Goal: Task Accomplishment & Management: Complete application form

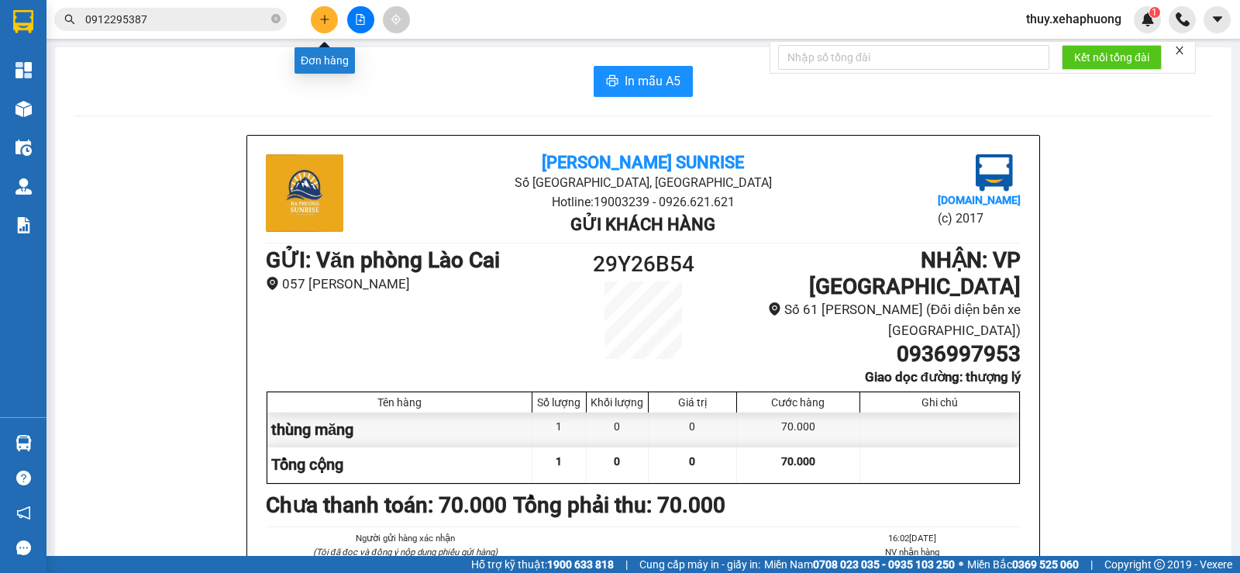
click at [316, 22] on button at bounding box center [324, 19] width 27 height 27
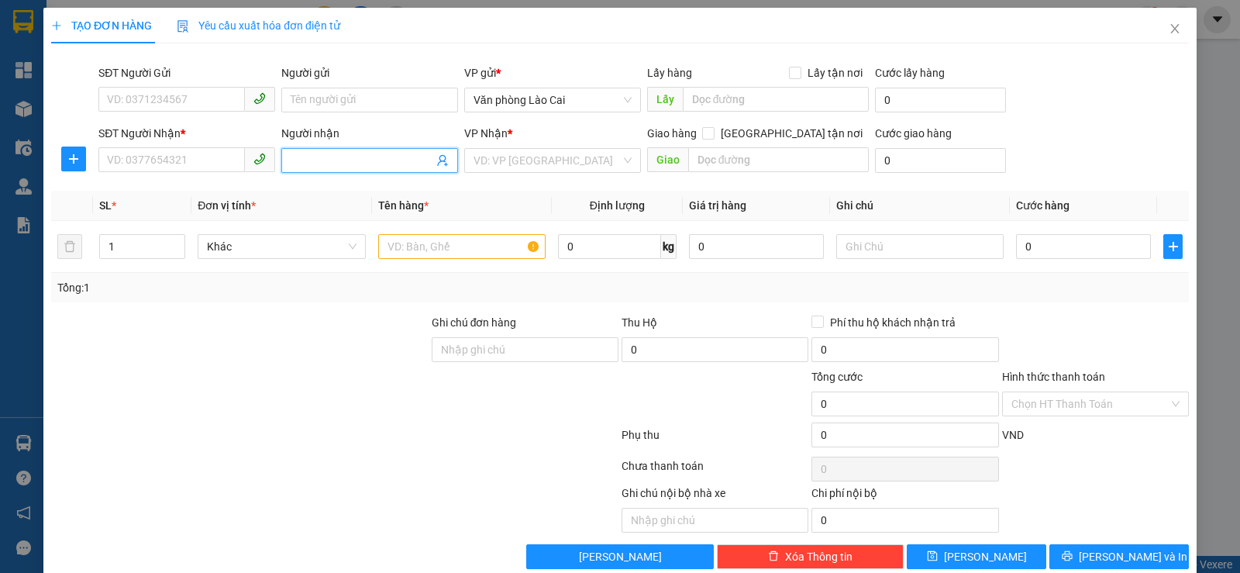
click at [331, 161] on input "Người nhận" at bounding box center [362, 160] width 143 height 17
type input "huê quán"
click at [357, 190] on div "Huê Quán Toan - 0967229800" at bounding box center [366, 191] width 157 height 17
type input "0967229800"
type input "Huê Quán Toan"
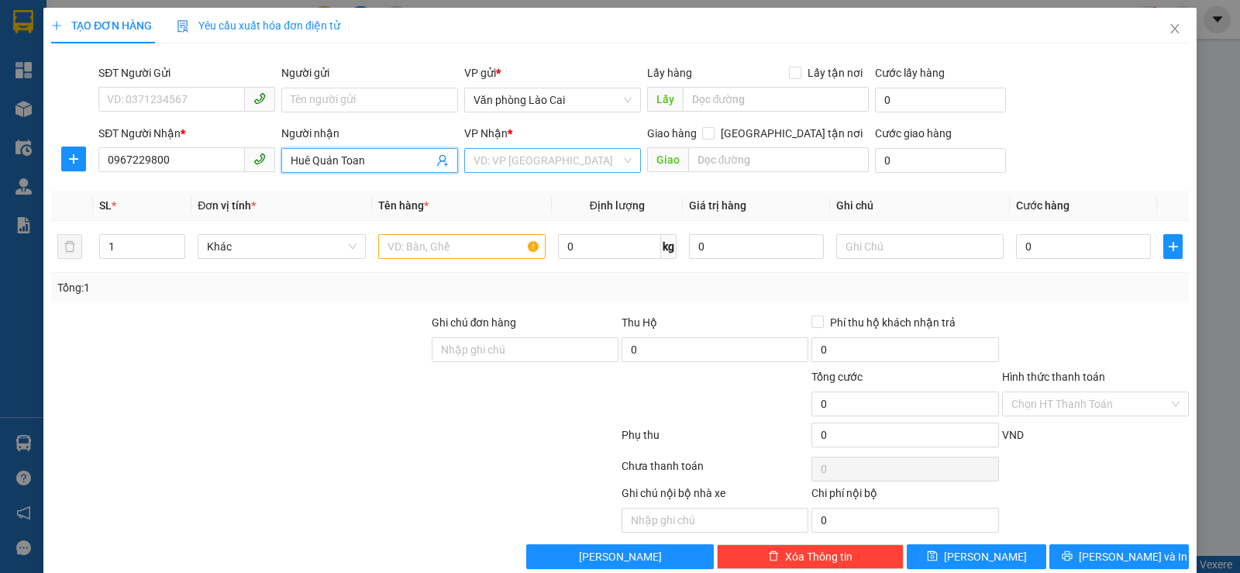
click at [586, 165] on input "search" at bounding box center [547, 160] width 147 height 23
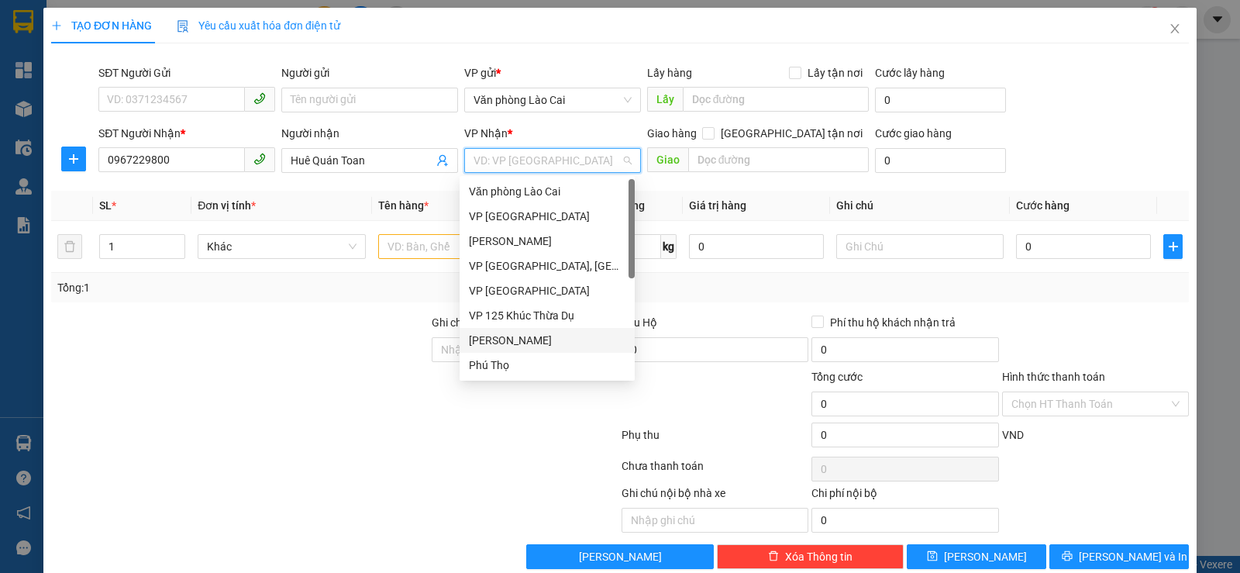
click at [526, 344] on div "[PERSON_NAME]" at bounding box center [547, 340] width 157 height 17
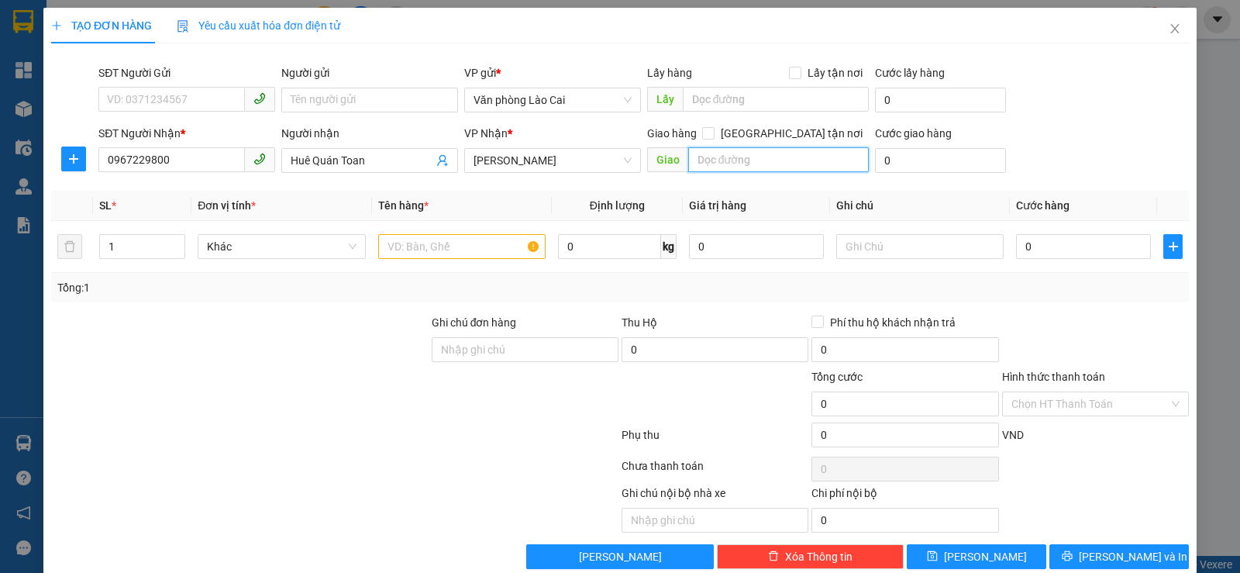
click at [760, 158] on input "text" at bounding box center [778, 159] width 181 height 25
type input "quán toan"
click at [875, 240] on input "text" at bounding box center [919, 246] width 167 height 25
type input "d"
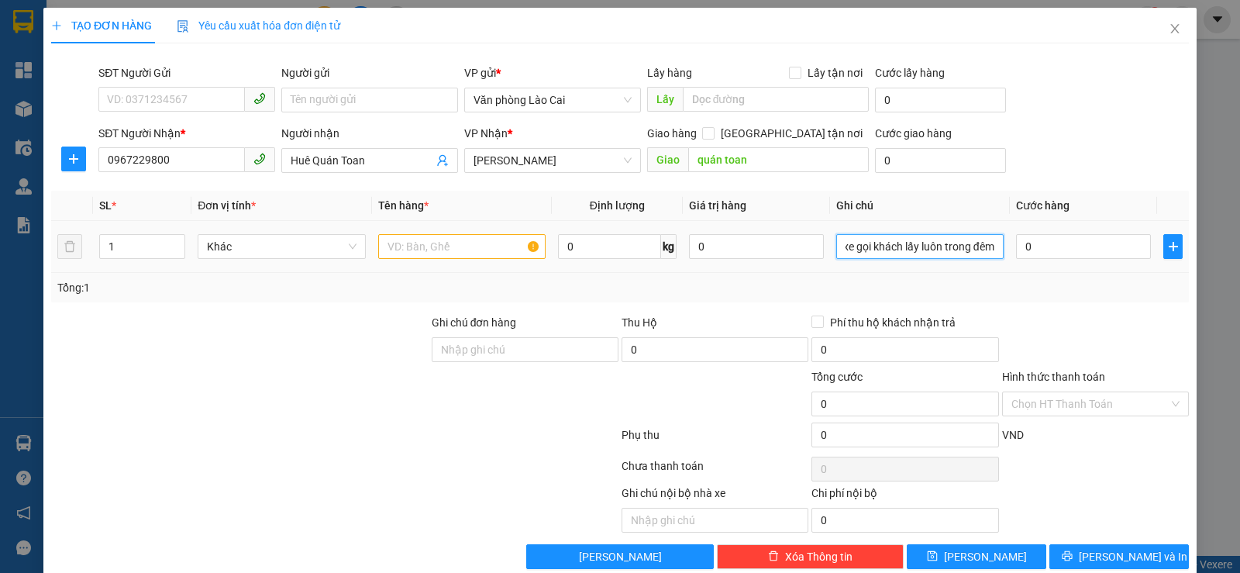
scroll to position [0, 63]
type input "đến nơi lái xe gọi khách lấy luôn trong đêm"
click at [153, 249] on input "1" at bounding box center [142, 246] width 84 height 23
click at [407, 250] on input "text" at bounding box center [461, 246] width 167 height 25
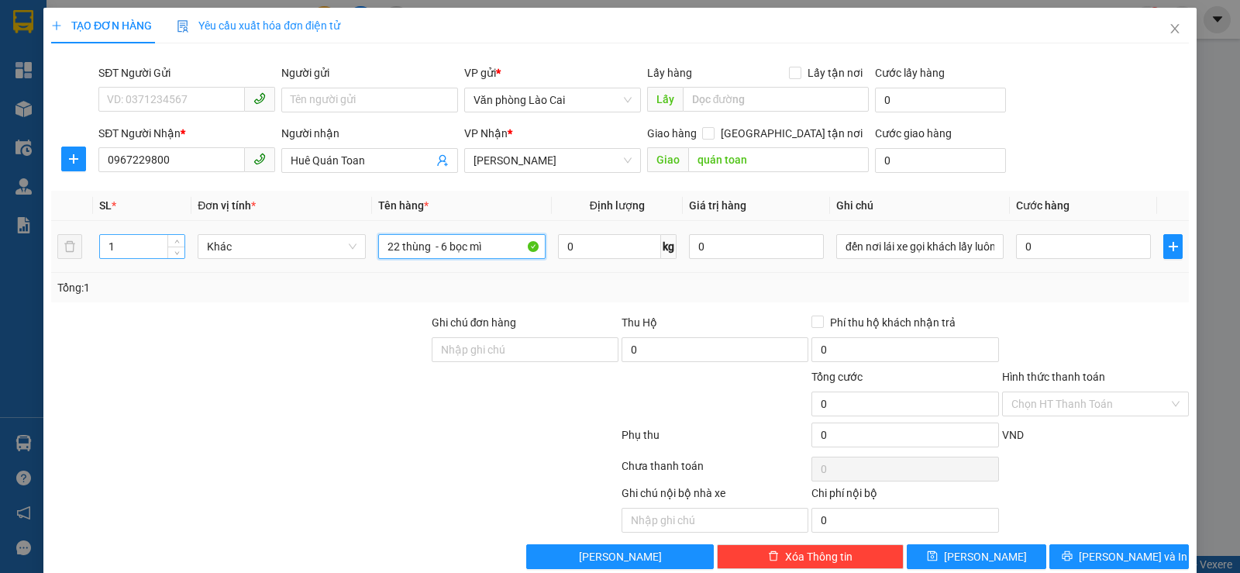
type input "22 thùng - 6 bọc mì"
click at [149, 246] on input "1" at bounding box center [142, 246] width 84 height 23
type input "28"
click at [1050, 240] on input "0" at bounding box center [1083, 246] width 135 height 25
click at [1022, 250] on input "0" at bounding box center [1083, 246] width 135 height 25
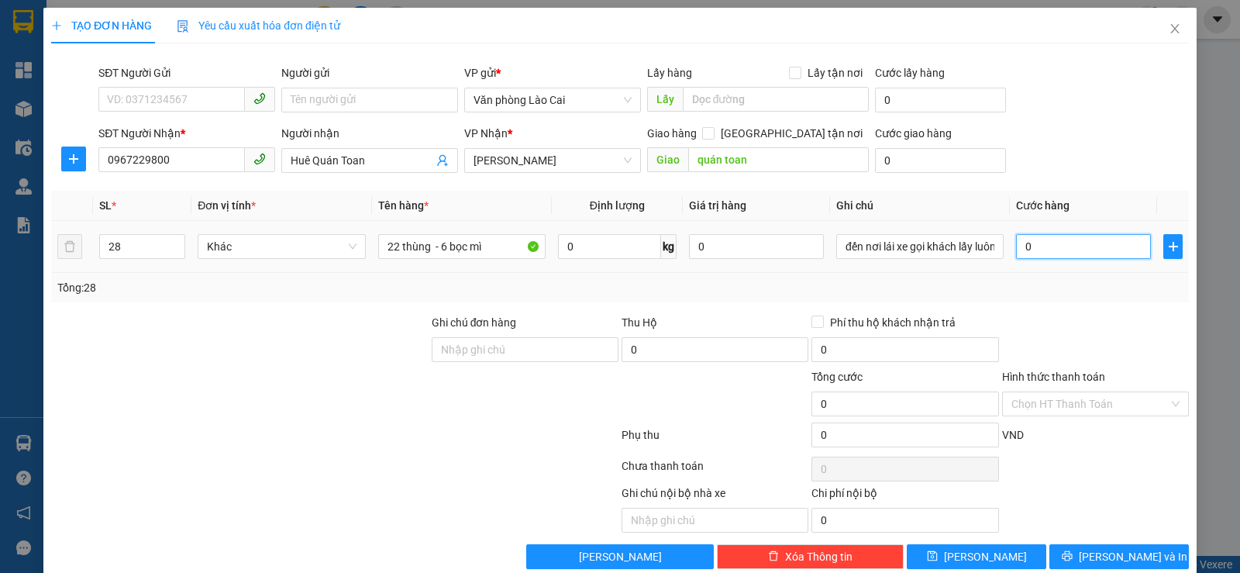
click at [1016, 246] on input "0" at bounding box center [1083, 246] width 135 height 25
type input "50"
type input "560"
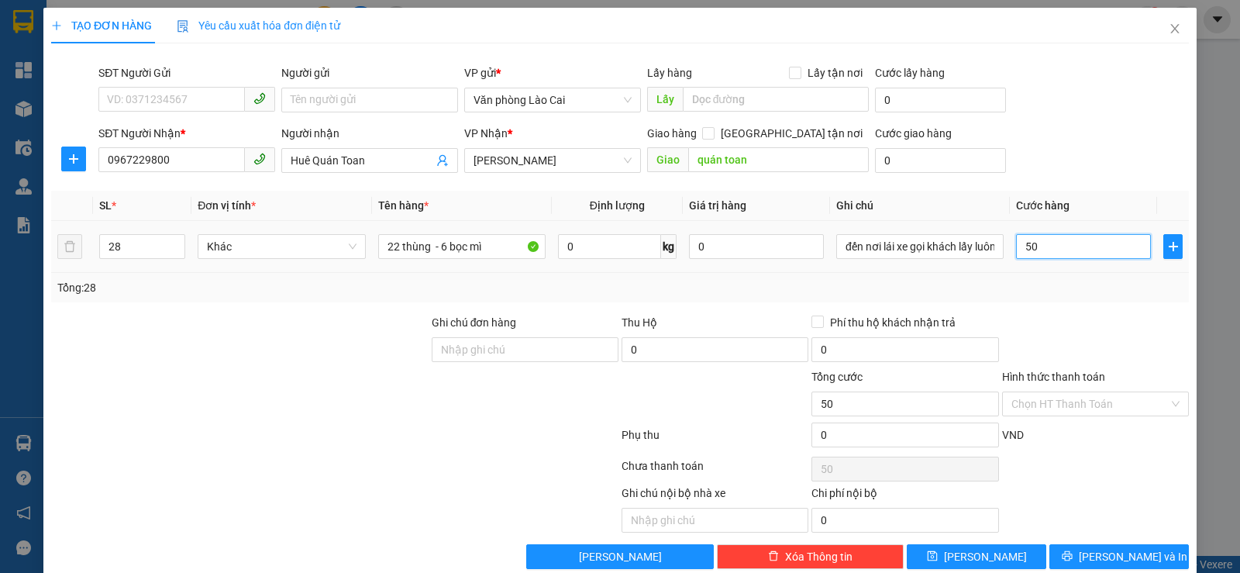
type input "560"
type input "5.600"
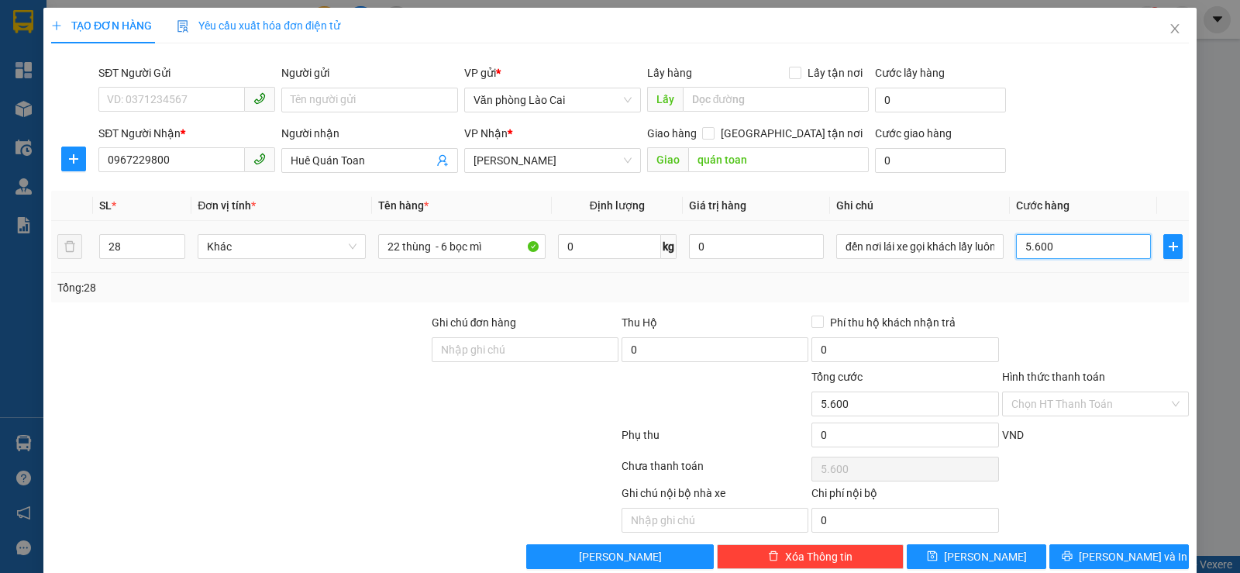
type input "56.000"
type input "560.000"
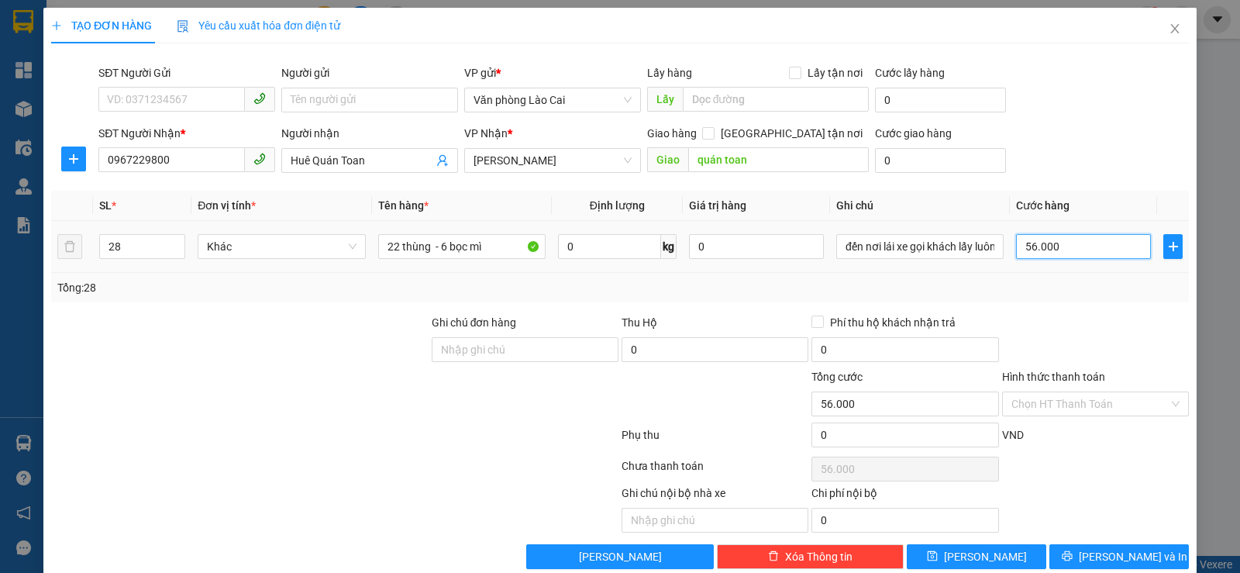
type input "560.000"
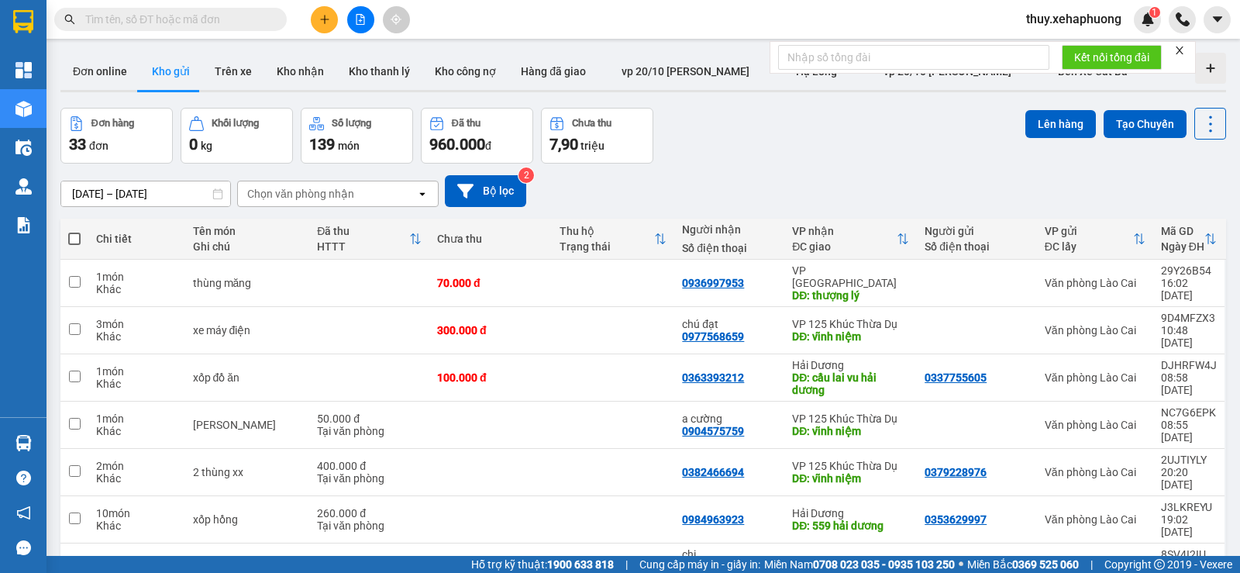
click at [319, 24] on icon "plus" at bounding box center [324, 19] width 11 height 11
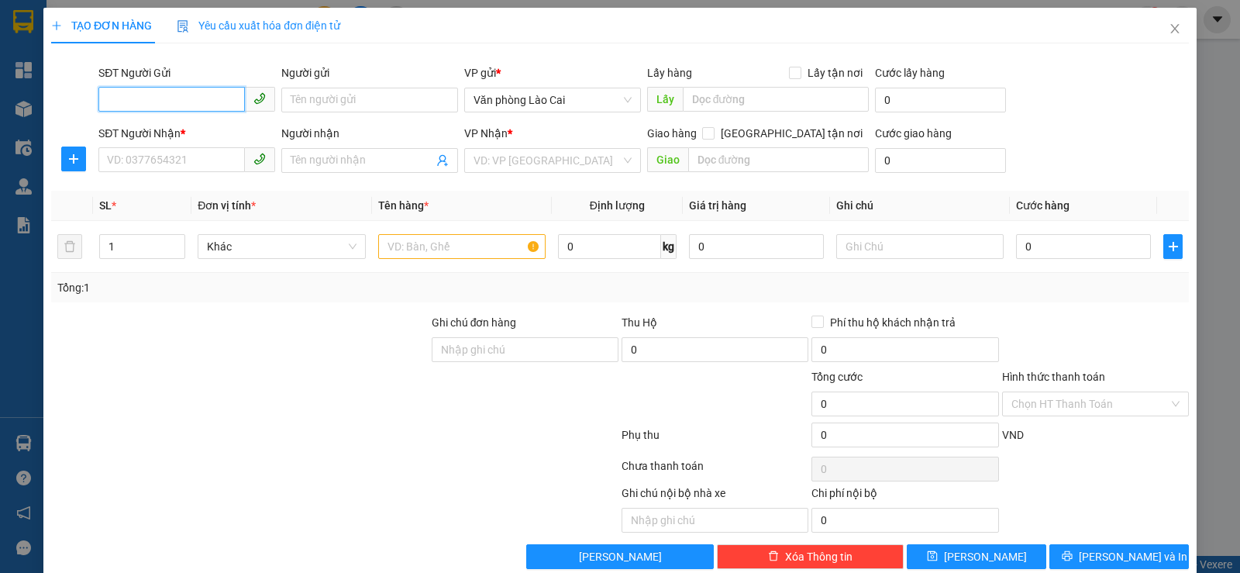
click at [219, 101] on input "SĐT Người Gửi" at bounding box center [171, 99] width 146 height 25
type input "0374673836"
click at [178, 160] on input "SĐT Người Nhận *" at bounding box center [171, 159] width 146 height 25
type input "0367199733"
click at [730, 159] on input "text" at bounding box center [778, 159] width 181 height 25
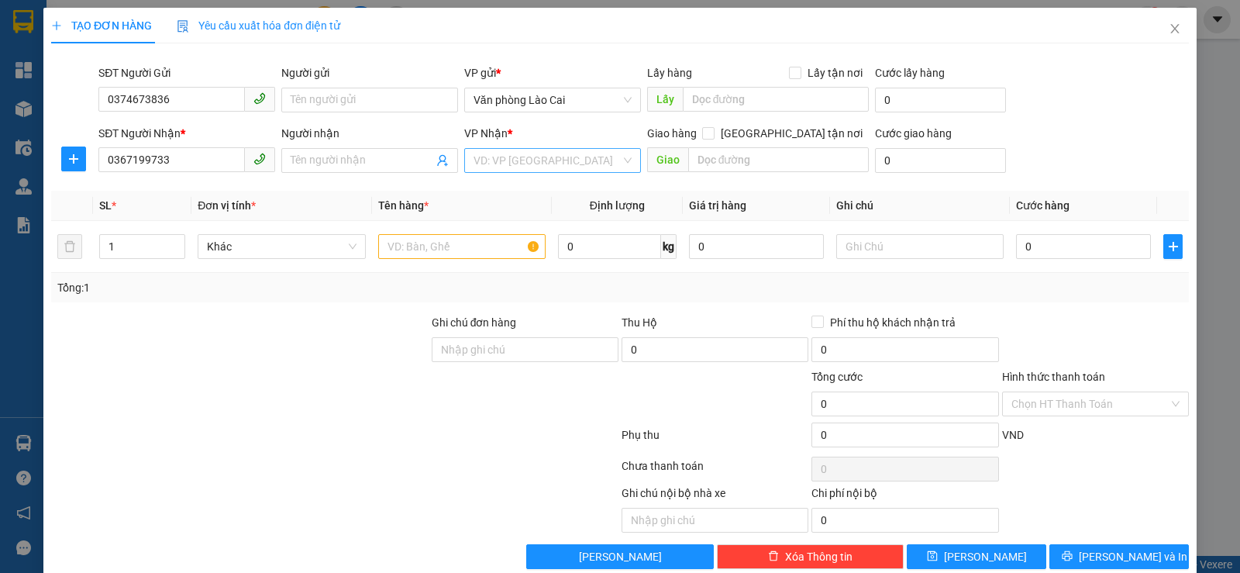
click at [606, 164] on input "search" at bounding box center [547, 160] width 147 height 23
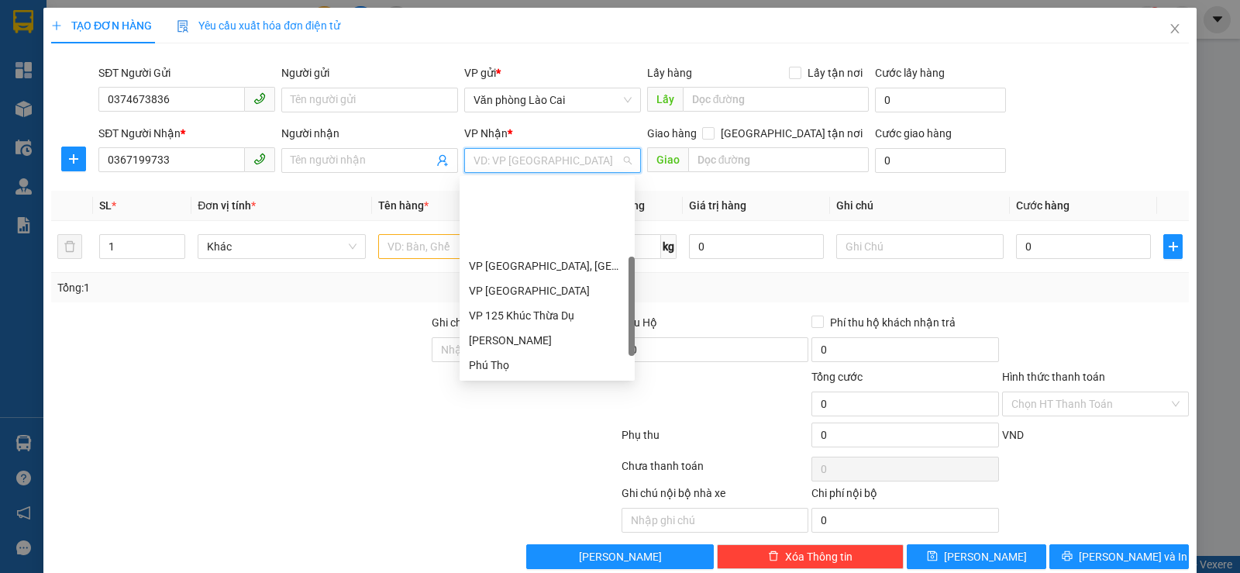
scroll to position [99, 0]
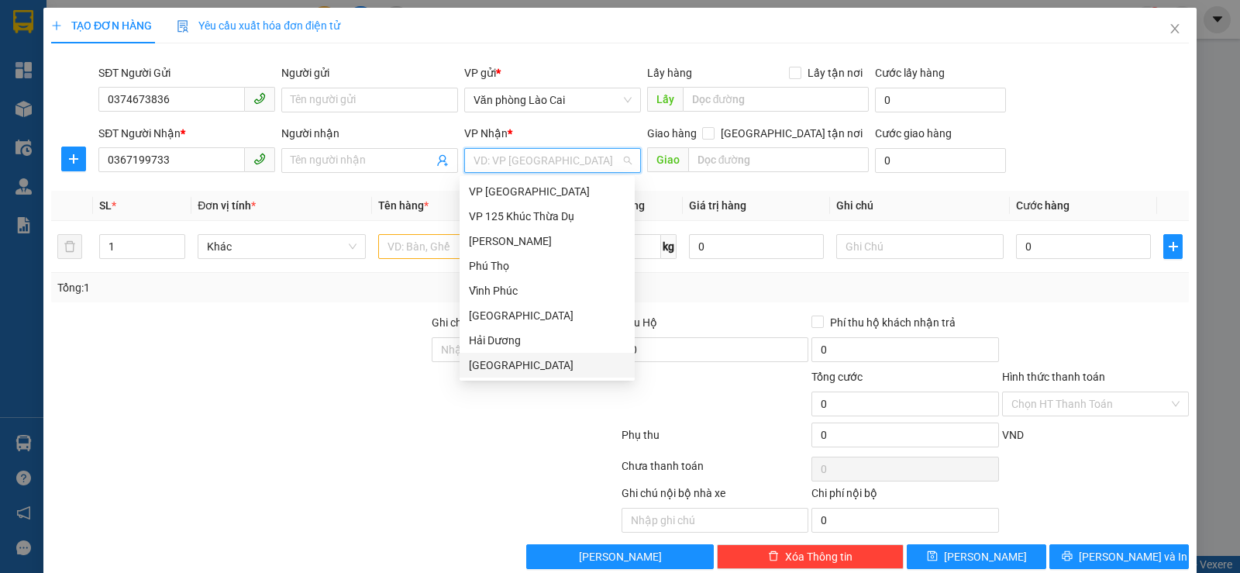
click at [519, 361] on div "Hưng Yên" at bounding box center [547, 365] width 157 height 17
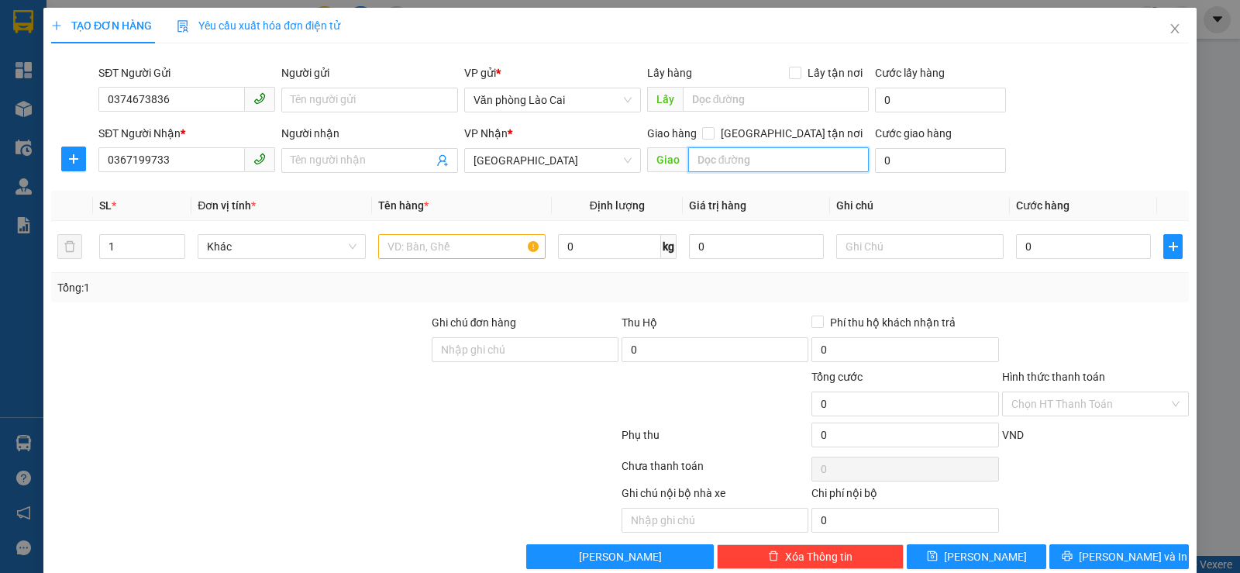
click at [721, 157] on input "text" at bounding box center [778, 159] width 181 height 25
type input "văn giang - hưng yên (cầu vượt t2)"
click at [505, 245] on input "text" at bounding box center [461, 246] width 167 height 25
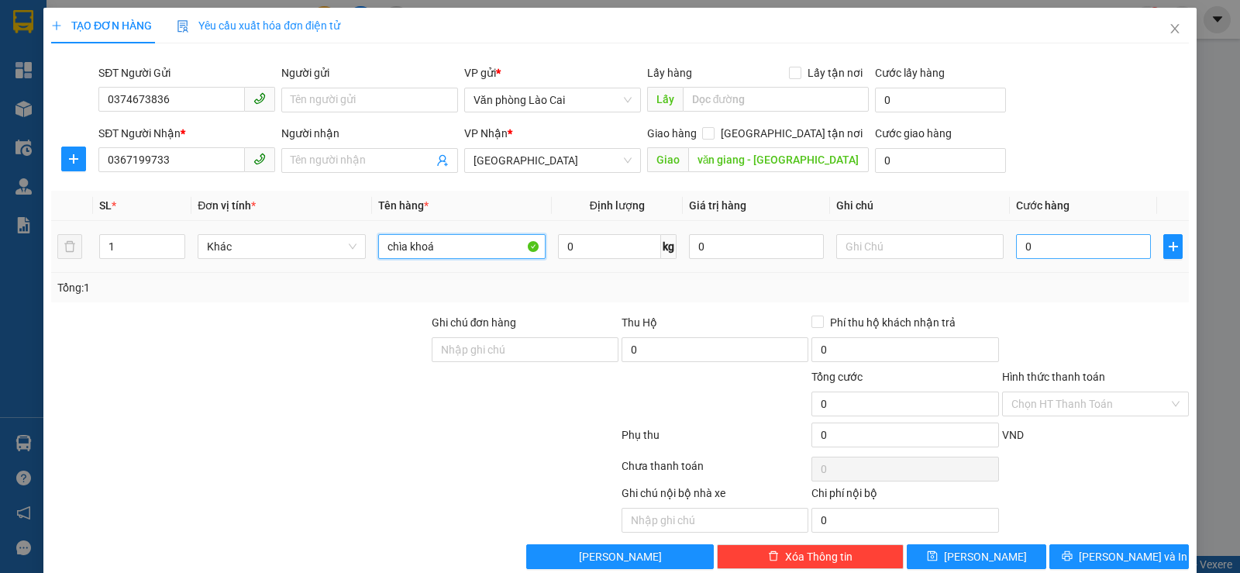
type input "chìa khoá"
click at [1043, 253] on input "0" at bounding box center [1083, 246] width 135 height 25
click at [1042, 253] on input "0" at bounding box center [1083, 246] width 135 height 25
click at [1016, 246] on input "0" at bounding box center [1083, 246] width 135 height 25
click at [1020, 246] on input "0" at bounding box center [1083, 246] width 135 height 25
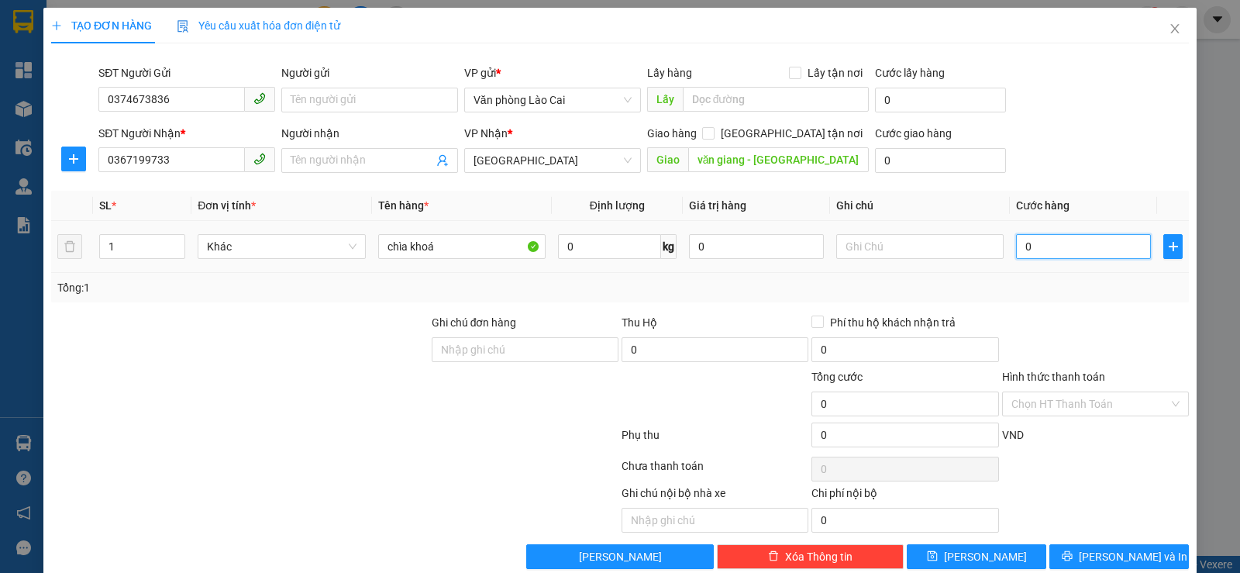
click at [1016, 246] on input "0" at bounding box center [1083, 246] width 135 height 25
type input "50"
type input "500"
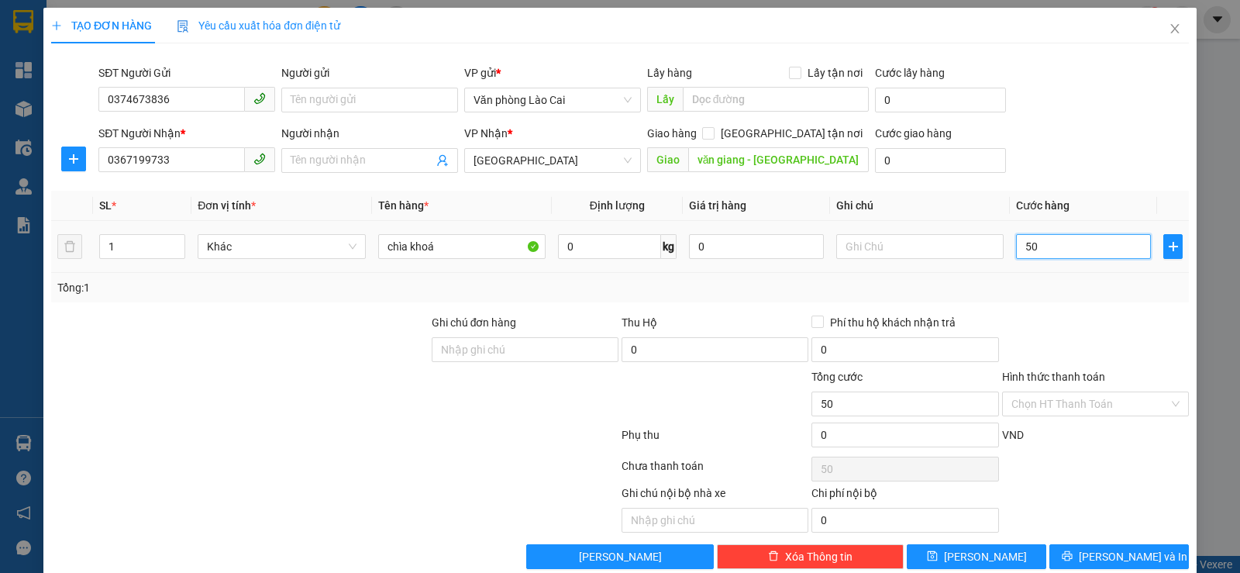
type input "500"
type input "5.000"
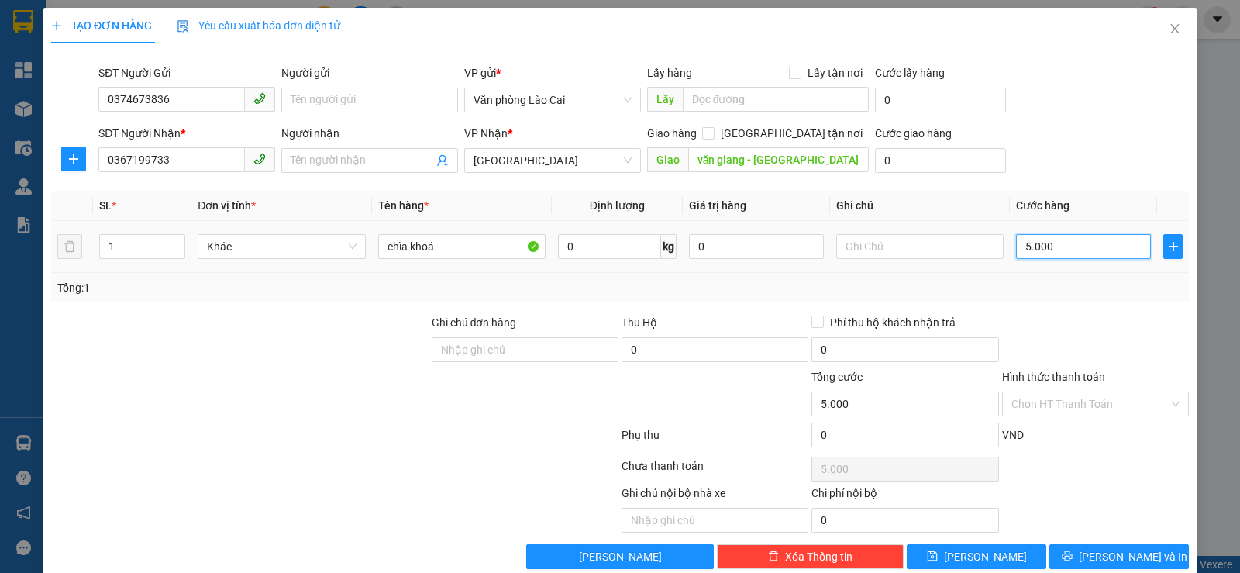
type input "50.000"
click at [1113, 396] on input "Hình thức thanh toán" at bounding box center [1089, 403] width 157 height 23
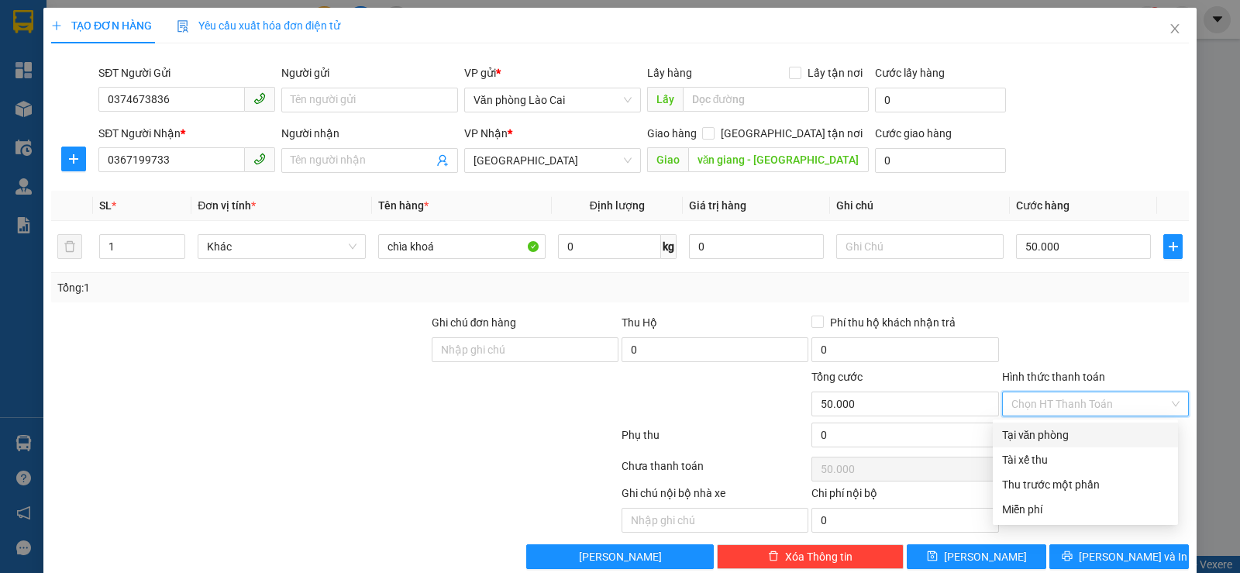
click at [1064, 433] on div "Tại văn phòng" at bounding box center [1085, 434] width 167 height 17
type input "0"
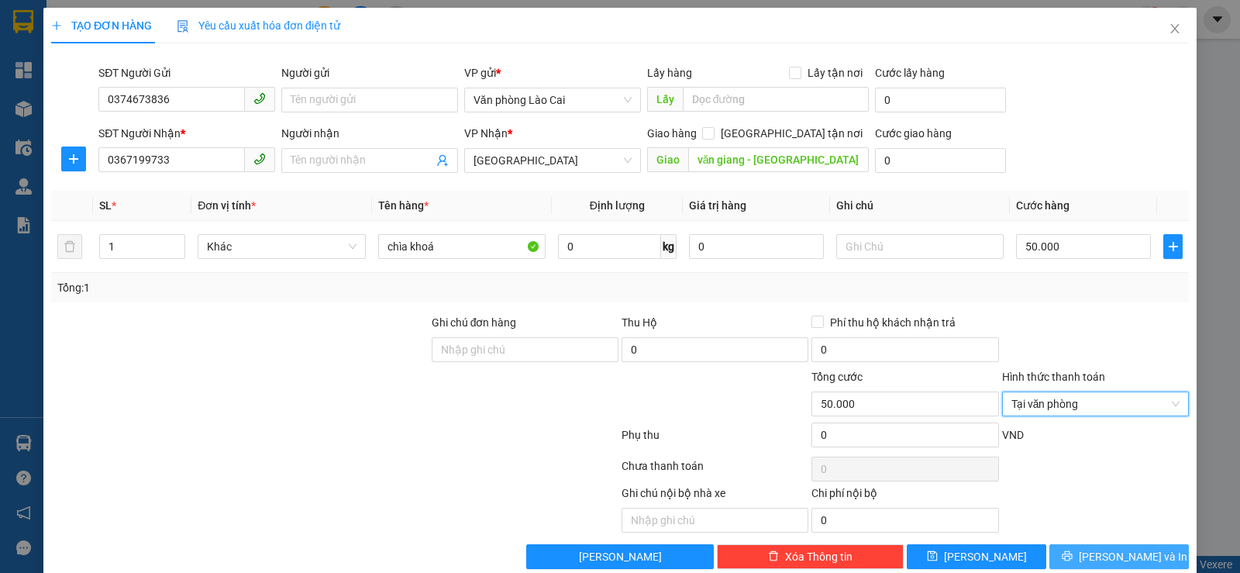
click at [1093, 550] on button "[PERSON_NAME] và In" at bounding box center [1119, 556] width 140 height 25
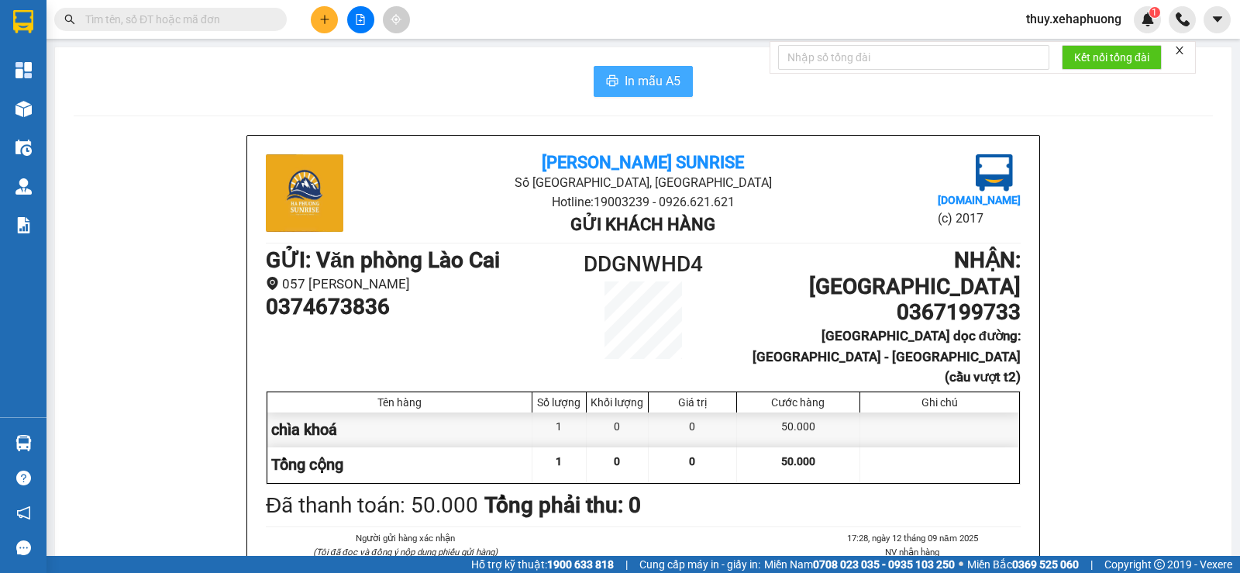
click at [636, 81] on span "In mẫu A5" at bounding box center [653, 80] width 56 height 19
